Goal: Communication & Community: Answer question/provide support

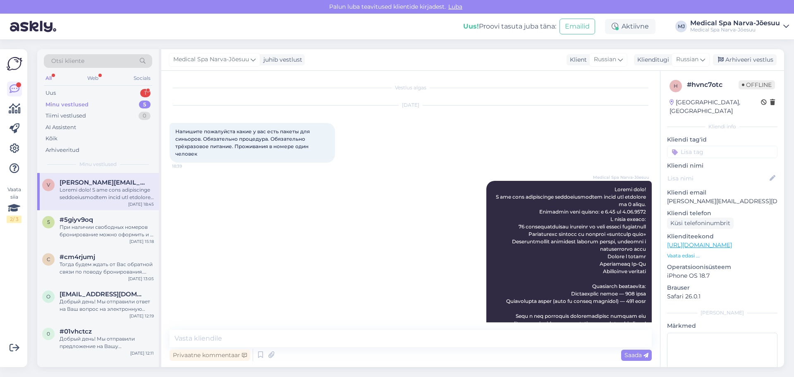
scroll to position [41, 0]
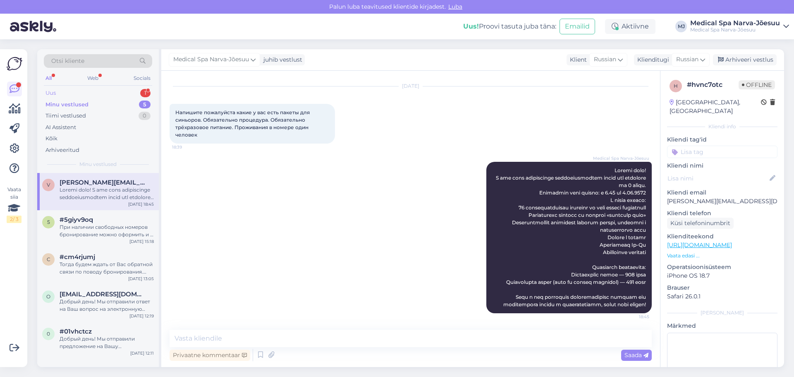
click at [120, 96] on div "Uus 1" at bounding box center [98, 93] width 108 height 12
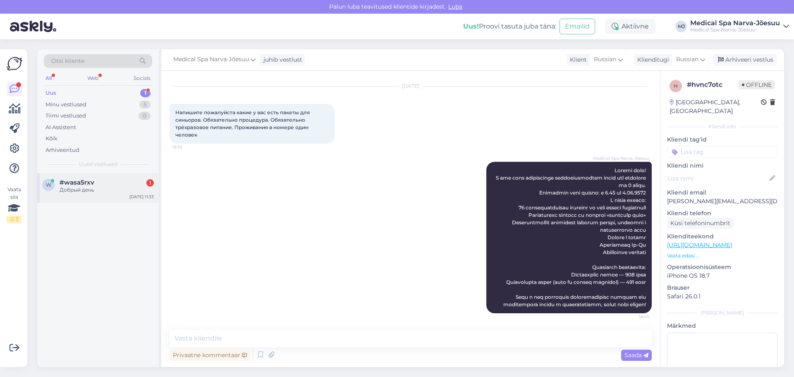
click at [109, 189] on div "Добрый день" at bounding box center [107, 189] width 94 height 7
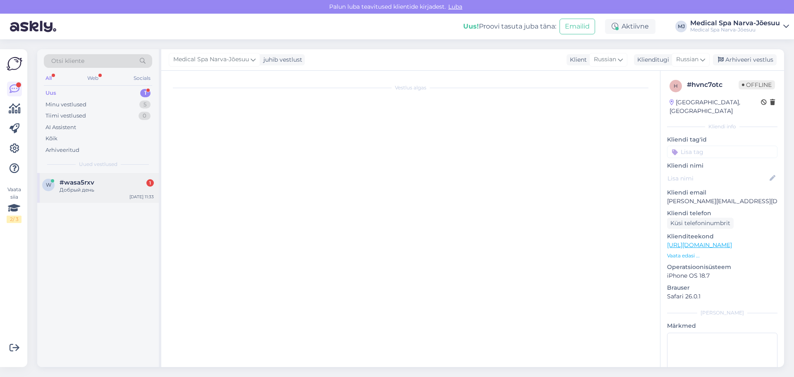
scroll to position [0, 0]
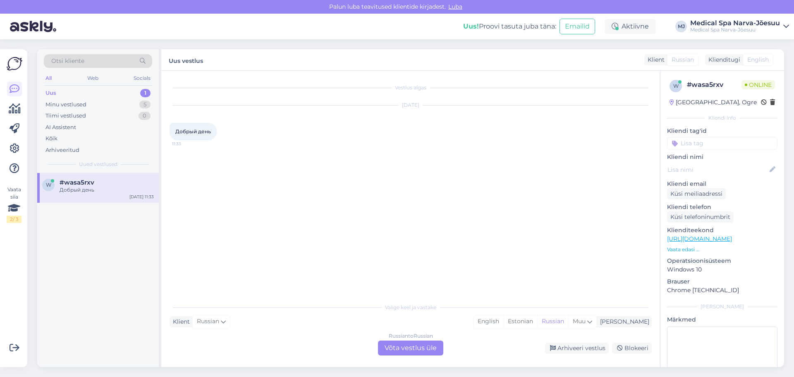
click at [393, 352] on div "Russian to Russian Võta vestlus üle" at bounding box center [410, 347] width 65 height 15
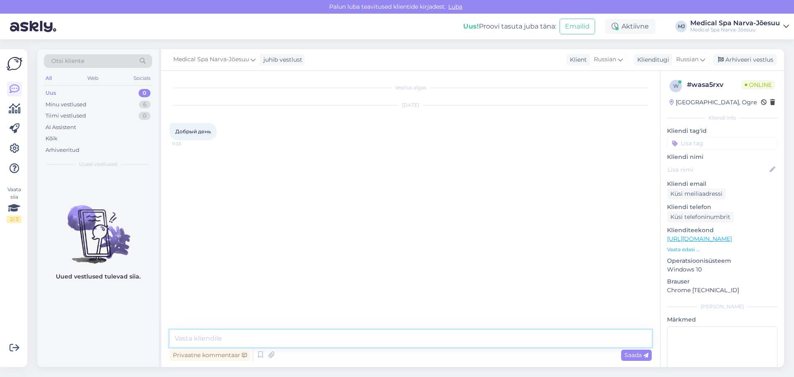
click at [322, 337] on textarea at bounding box center [410, 337] width 482 height 17
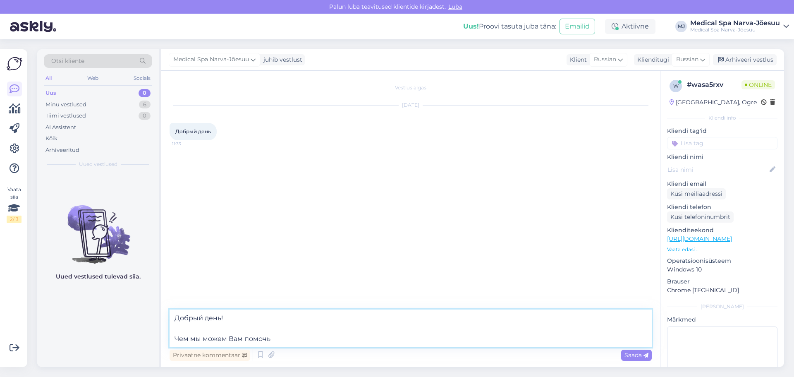
type textarea "Добрый день! Чем мы можем Вам помочь?"
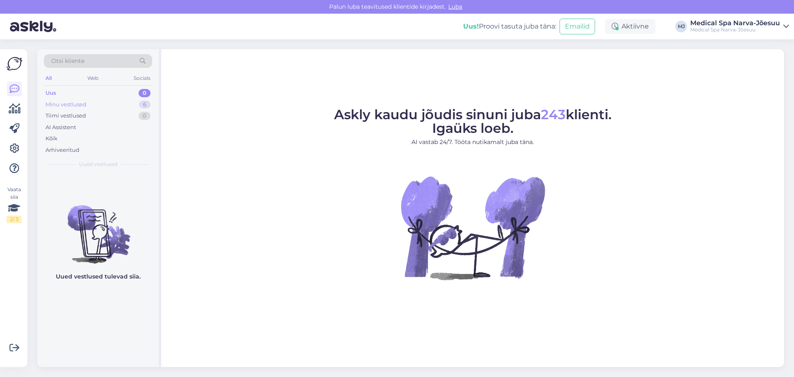
click at [122, 103] on div "Minu vestlused 6" at bounding box center [98, 105] width 108 height 12
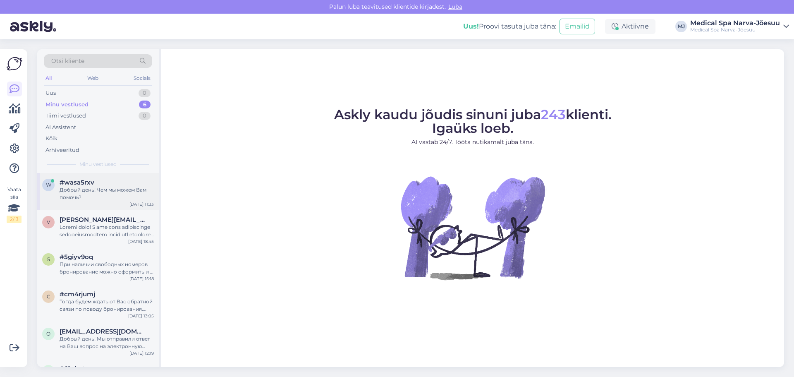
click at [94, 197] on div "Добрый день! Чем мы можем Вам помочь?" at bounding box center [107, 193] width 94 height 15
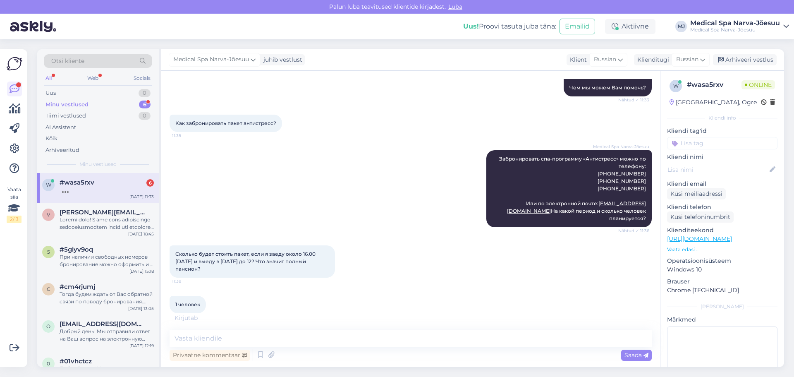
scroll to position [339, 0]
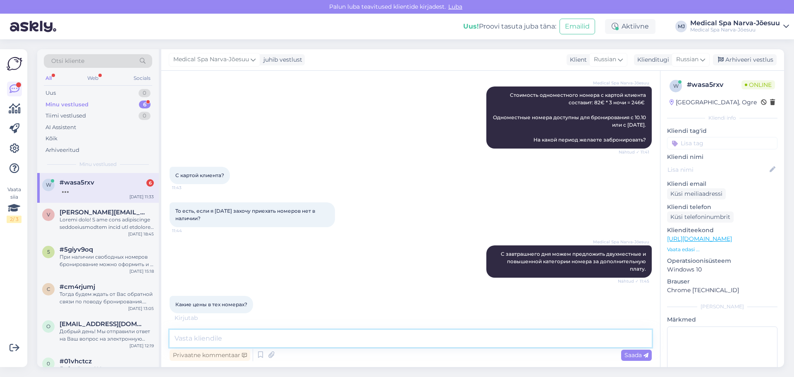
click at [214, 342] on textarea at bounding box center [410, 337] width 482 height 17
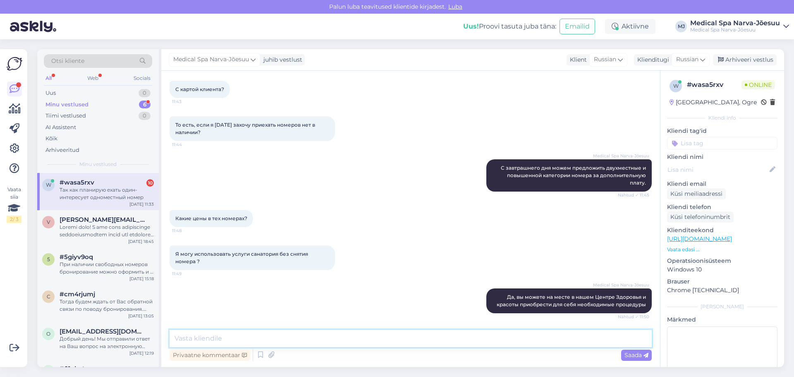
scroll to position [619, 0]
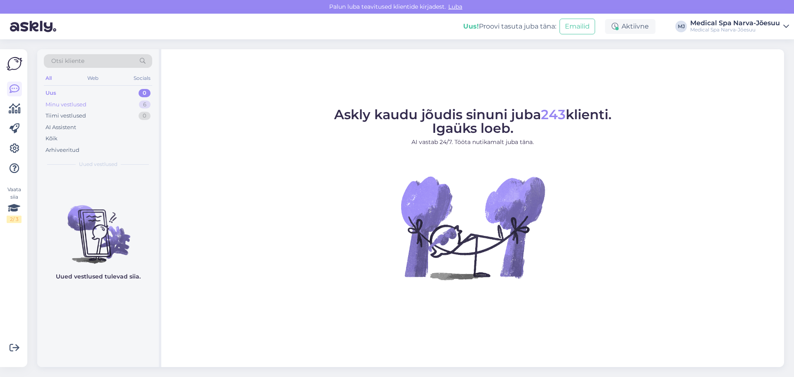
click at [113, 103] on div "Minu vestlused 6" at bounding box center [98, 105] width 108 height 12
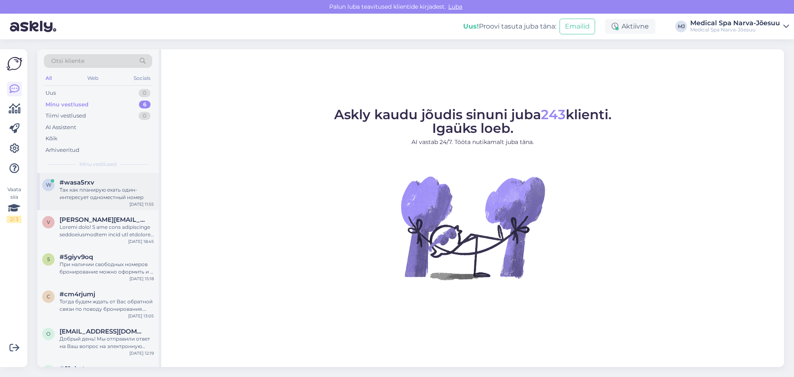
click at [110, 198] on div "Так как планирую ехать один- интересует одноместный номер" at bounding box center [107, 193] width 94 height 15
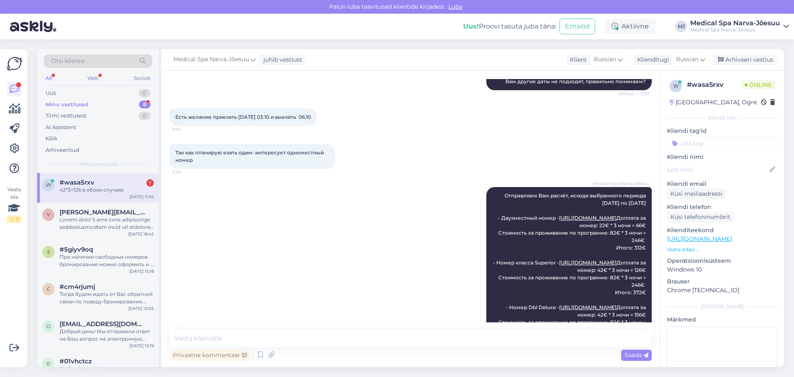
scroll to position [842, 0]
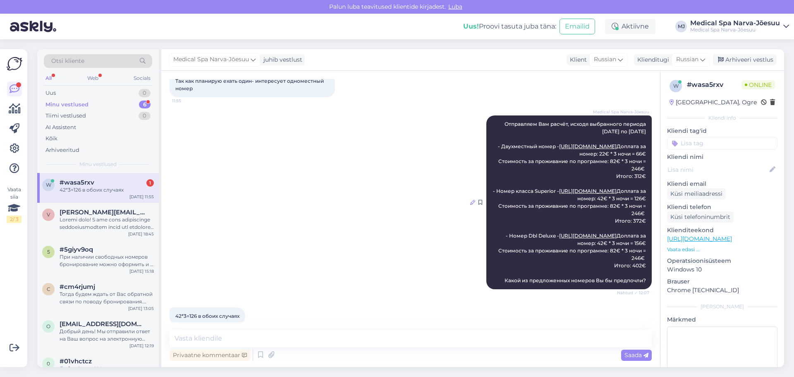
click at [470, 205] on icon at bounding box center [472, 202] width 5 height 5
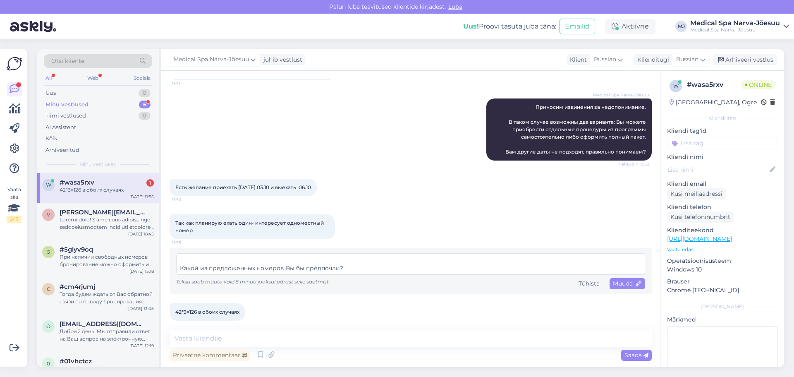
scroll to position [124, 0]
click at [241, 253] on textarea "Отправляем Вам расчёт, исходя выбранного периода 03.10 по 06.10.25 - Двухместны…" at bounding box center [410, 263] width 469 height 21
type textarea "Отправляем Вам расчёт, исходя выбранного периода 03.10 по 06.10.25 - Двухместны…"
click at [613, 279] on span "Muuda" at bounding box center [627, 282] width 29 height 7
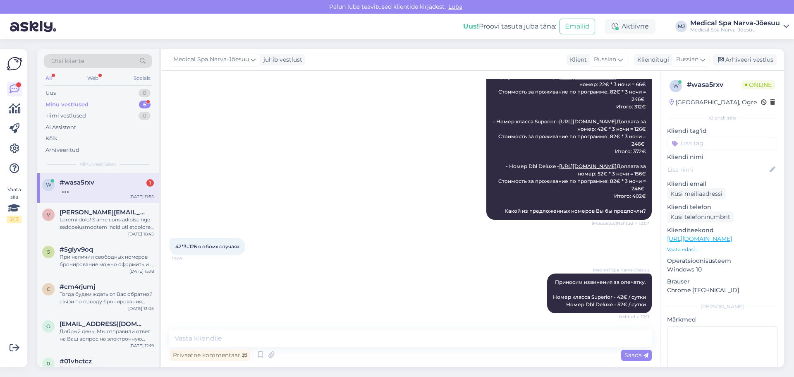
scroll to position [942, 0]
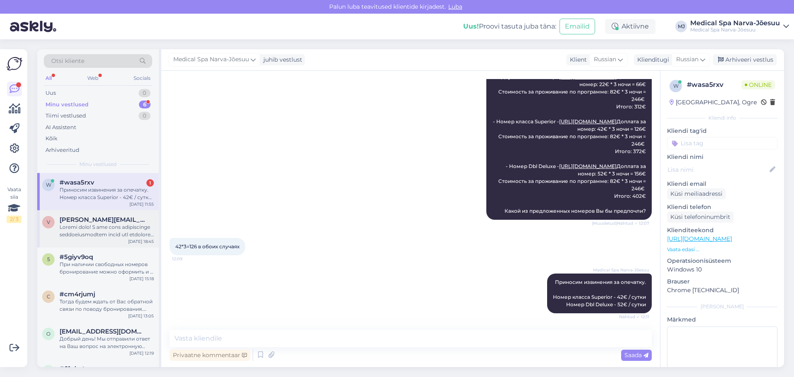
click at [106, 234] on div at bounding box center [107, 230] width 94 height 15
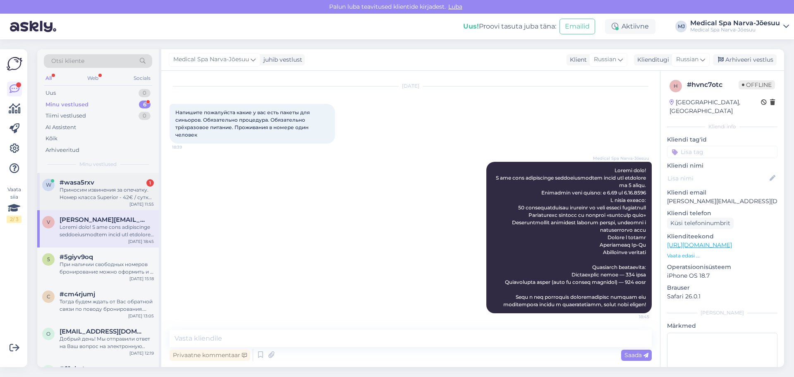
click at [114, 205] on div "w #wasa5rxv 1 Приносим извинения за опечатку. Номер класса Superior - 42€ / сут…" at bounding box center [98, 191] width 122 height 37
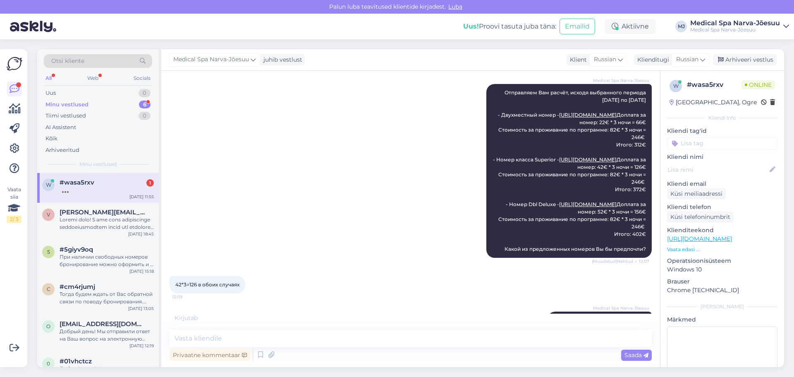
scroll to position [950, 0]
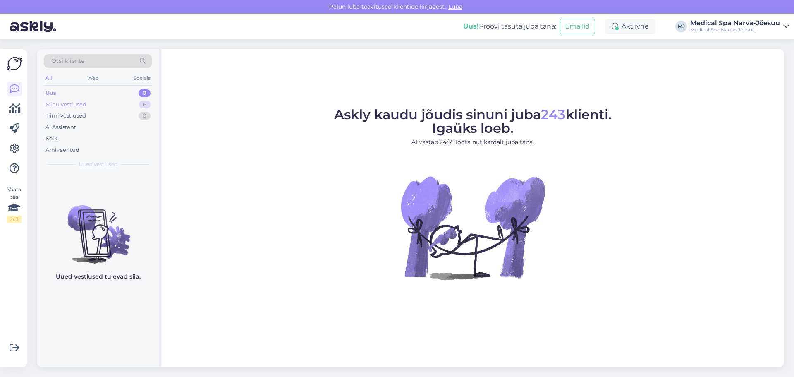
click at [79, 107] on div "Minu vestlused" at bounding box center [65, 104] width 41 height 8
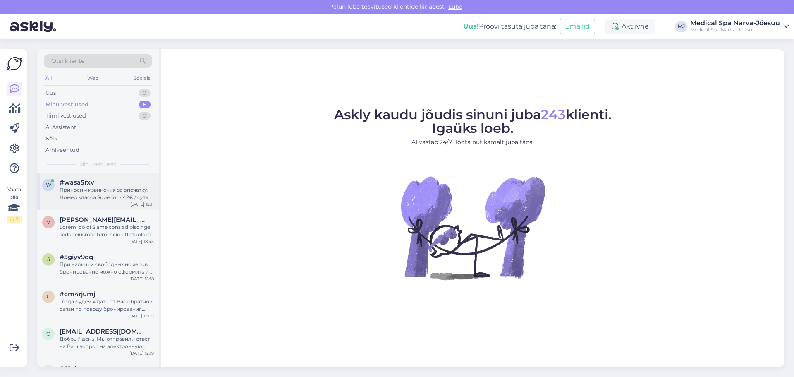
click at [120, 200] on div "Приносим извинения за опечатку. Номер класса Superior - 42€ / сутки Номер Dbl D…" at bounding box center [107, 193] width 94 height 15
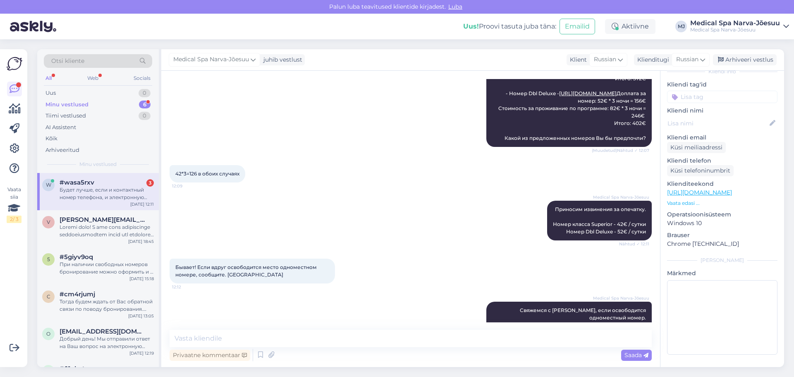
scroll to position [1149, 0]
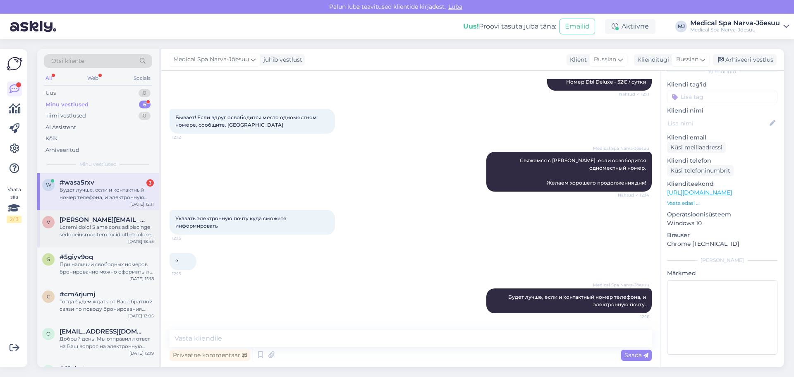
click at [104, 212] on div "v vladimir@inger.ee Oct 1 18:45" at bounding box center [98, 228] width 122 height 37
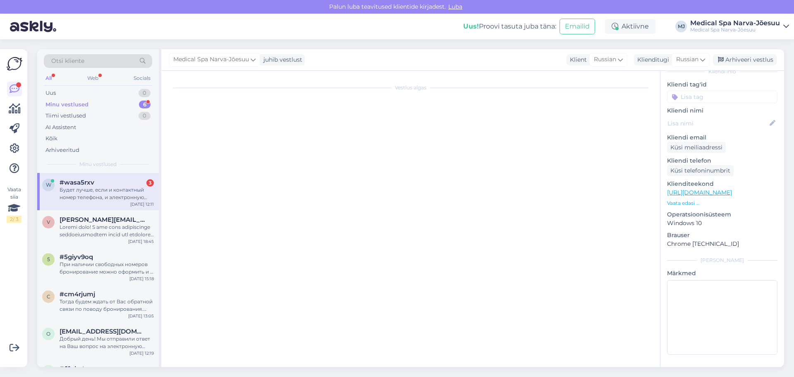
click at [107, 200] on div "Будет лучше, если и контактный номер телефона, и электронную почту." at bounding box center [107, 193] width 94 height 15
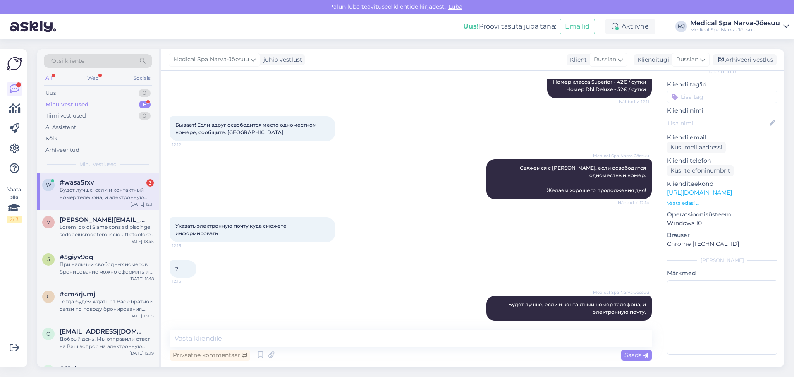
scroll to position [1185, 0]
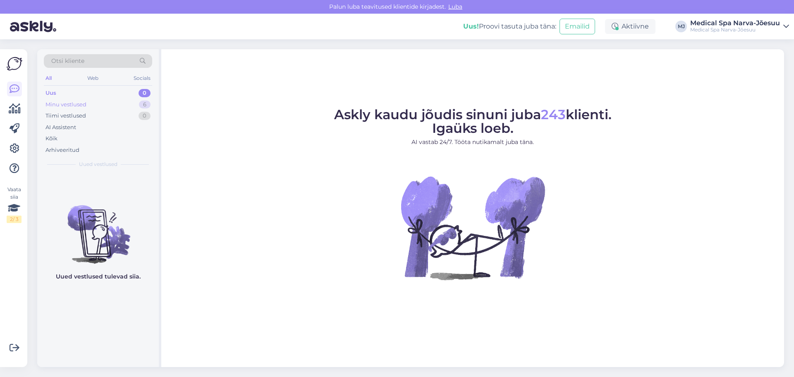
drag, startPoint x: 0, startPoint y: 0, endPoint x: 91, endPoint y: 104, distance: 137.7
click at [91, 104] on div "Minu vestlused 6" at bounding box center [98, 105] width 108 height 12
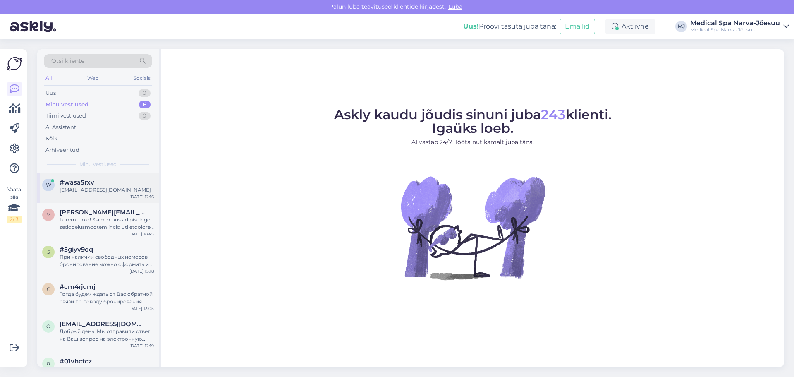
click at [87, 193] on div "[EMAIL_ADDRESS][DOMAIN_NAME]" at bounding box center [107, 189] width 94 height 7
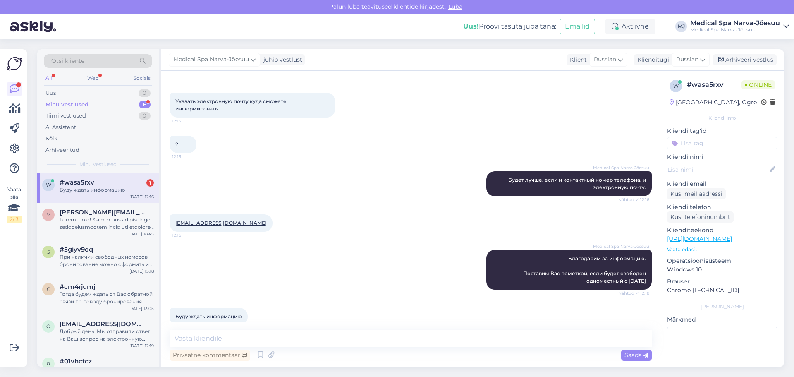
scroll to position [1278, 0]
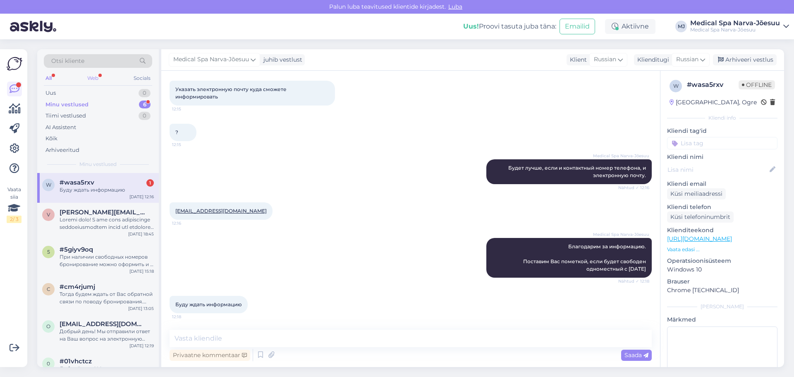
click at [90, 80] on div "Web" at bounding box center [93, 78] width 14 height 11
click at [94, 190] on div "Буду ждать информацию" at bounding box center [107, 189] width 94 height 7
